Goal: Ask a question

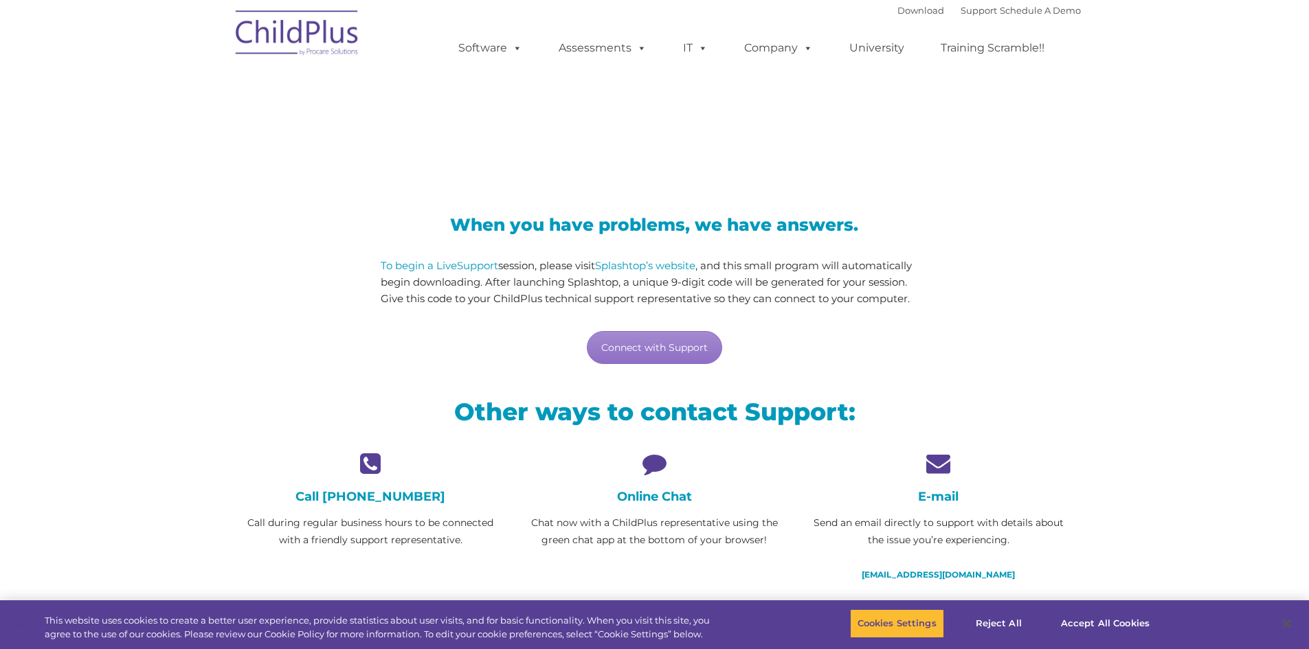
click at [655, 499] on h4 "Online Chat" at bounding box center [654, 496] width 263 height 15
click at [653, 462] on icon at bounding box center [654, 463] width 263 height 24
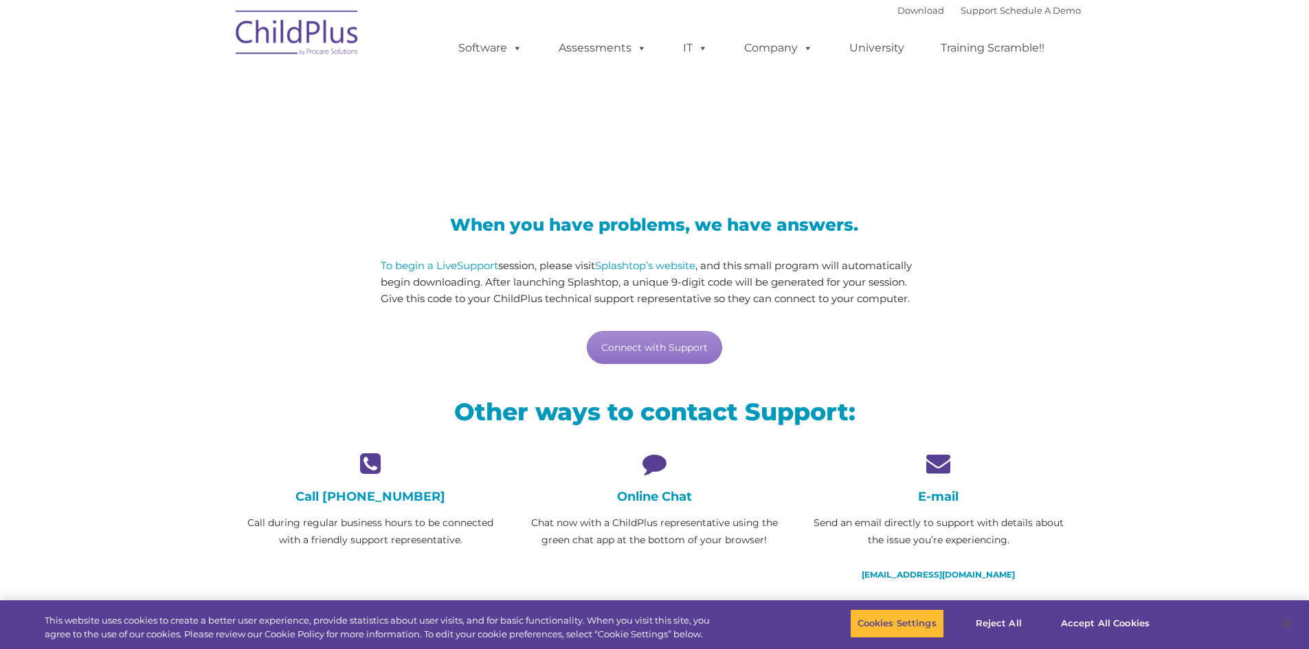
click at [653, 462] on icon at bounding box center [654, 463] width 263 height 24
click at [1000, 505] on div "E-mail Send an email directly to support with details about the issue you’re ex…" at bounding box center [938, 517] width 263 height 132
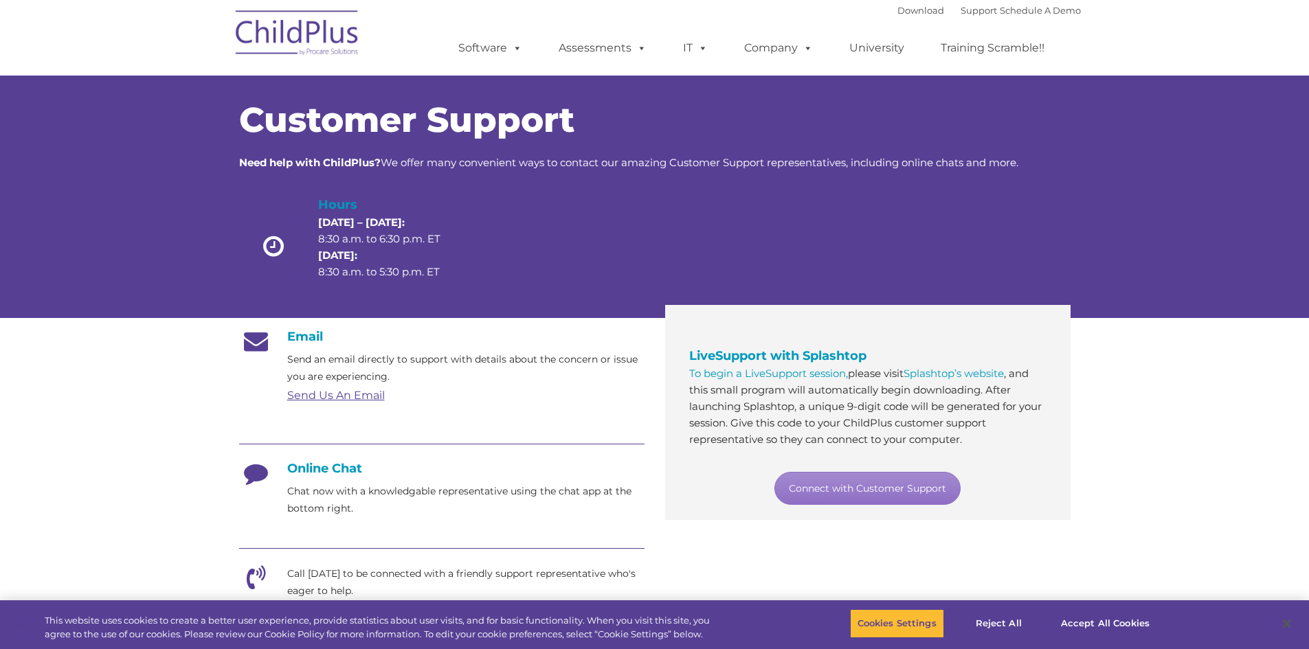
click at [326, 469] on h4 "Online Chat" at bounding box center [441, 468] width 405 height 15
click at [899, 493] on link "Connect with Customer Support" at bounding box center [867, 488] width 186 height 33
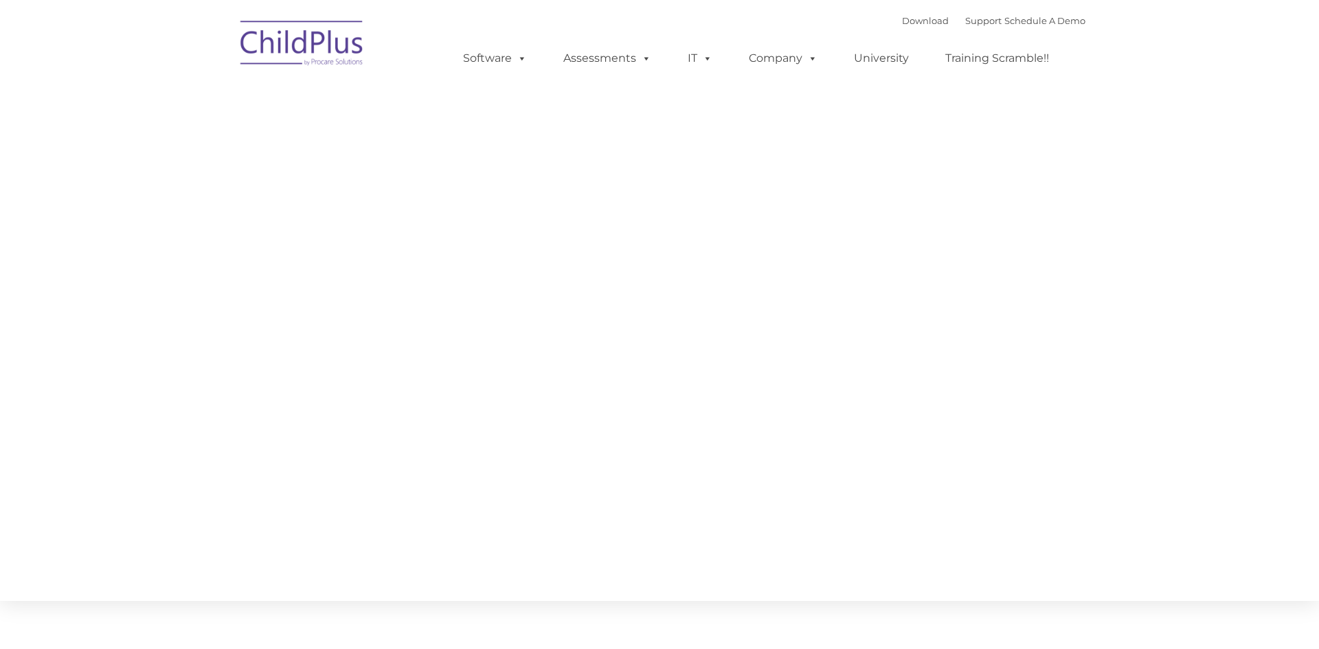
type input ""
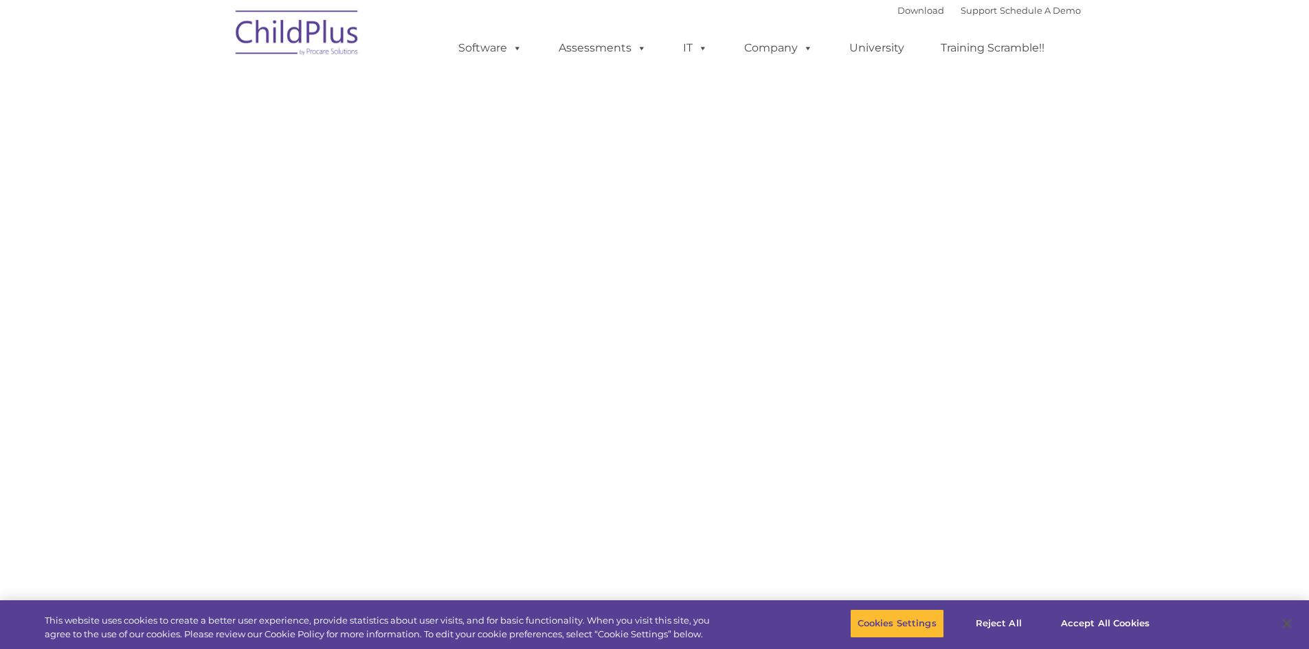
select select "MEDIUM"
